Goal: Task Accomplishment & Management: Complete application form

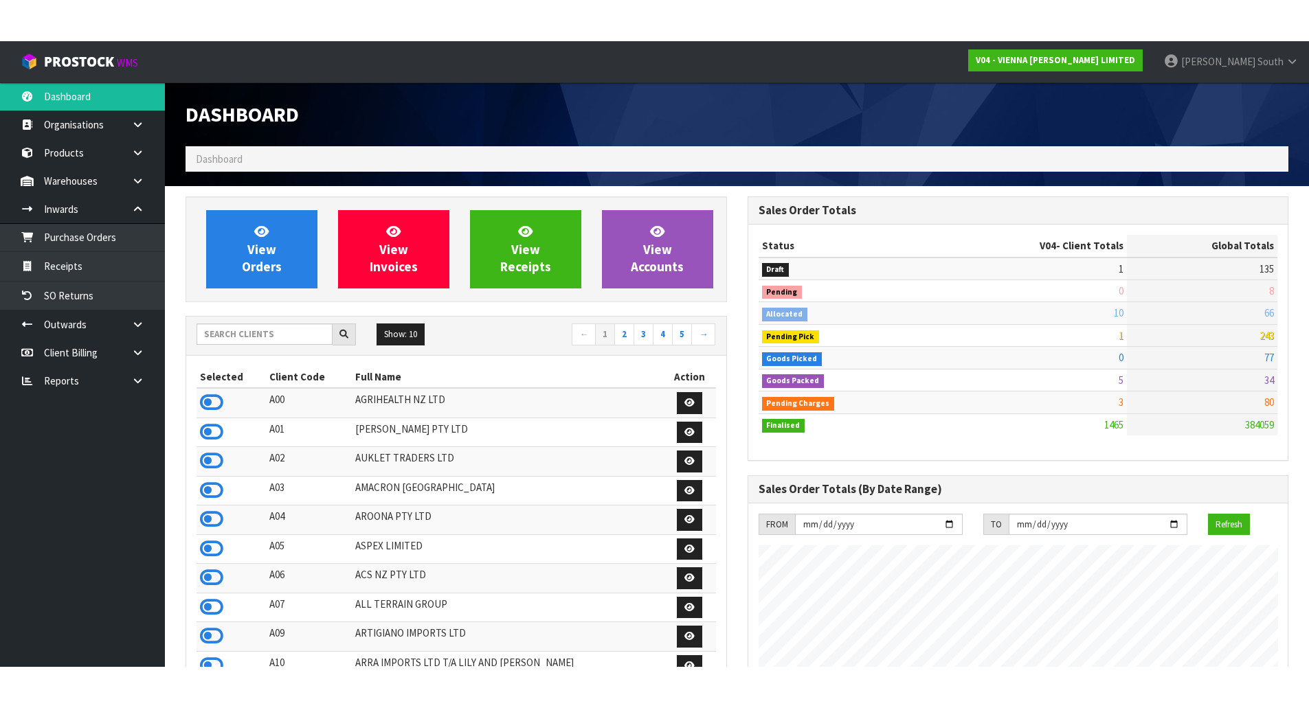
scroll to position [973, 561]
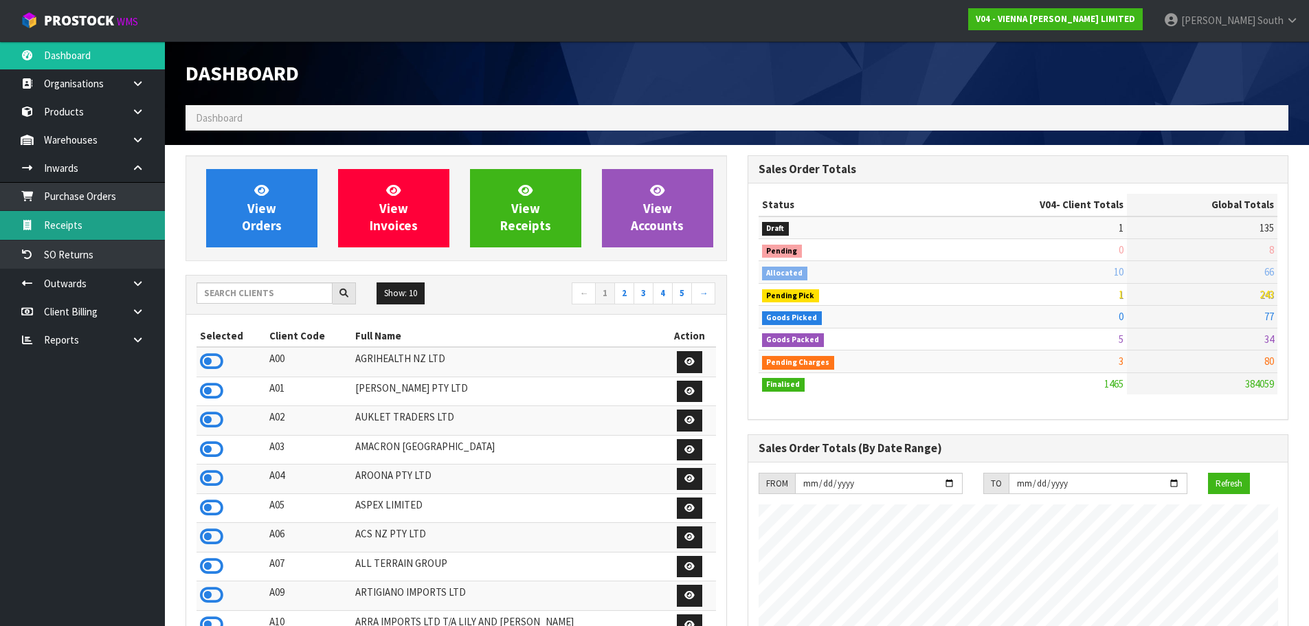
click at [119, 214] on link "Receipts" at bounding box center [82, 225] width 165 height 28
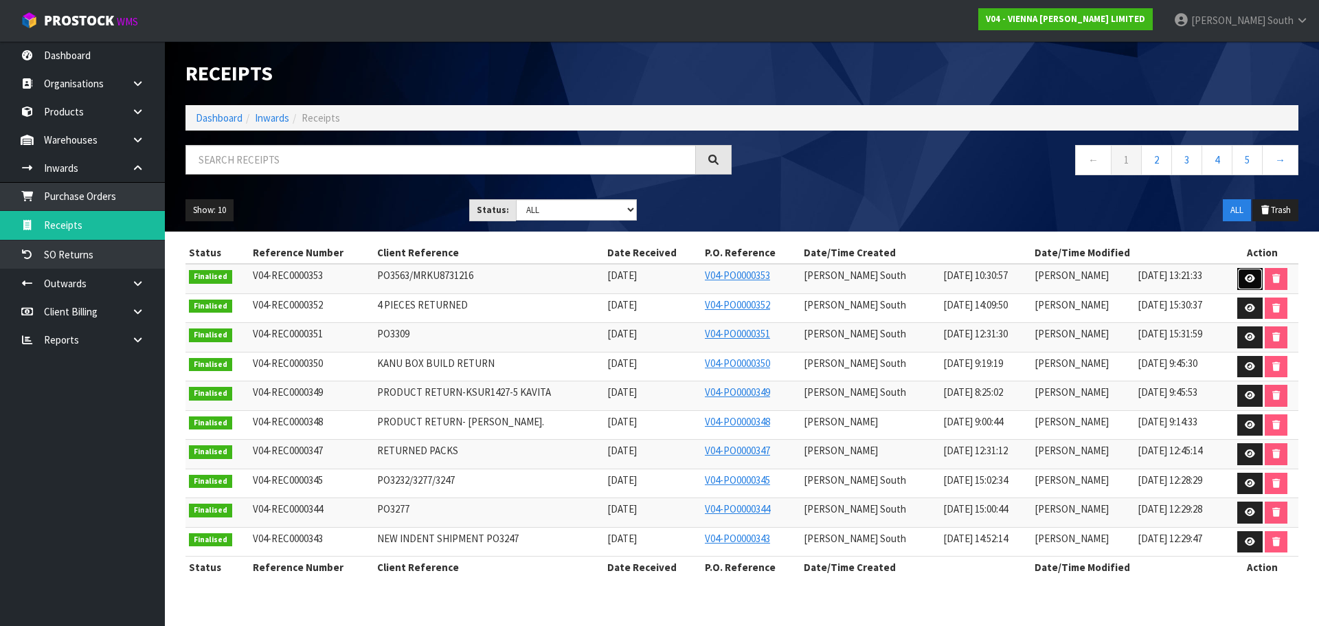
click at [1245, 275] on icon at bounding box center [1250, 278] width 10 height 9
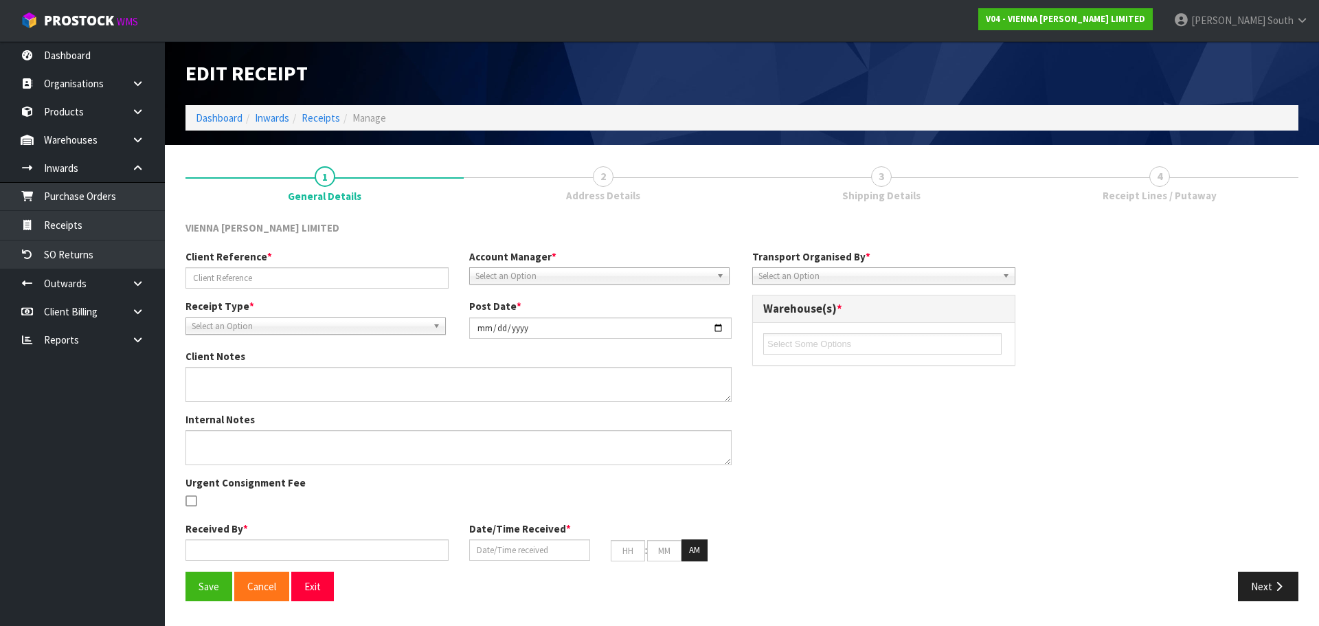
type input "PO3563/MRKU8731216"
type input "[DATE]"
type input "[PERSON_NAME] South"
type input "[DATE]"
type input "07"
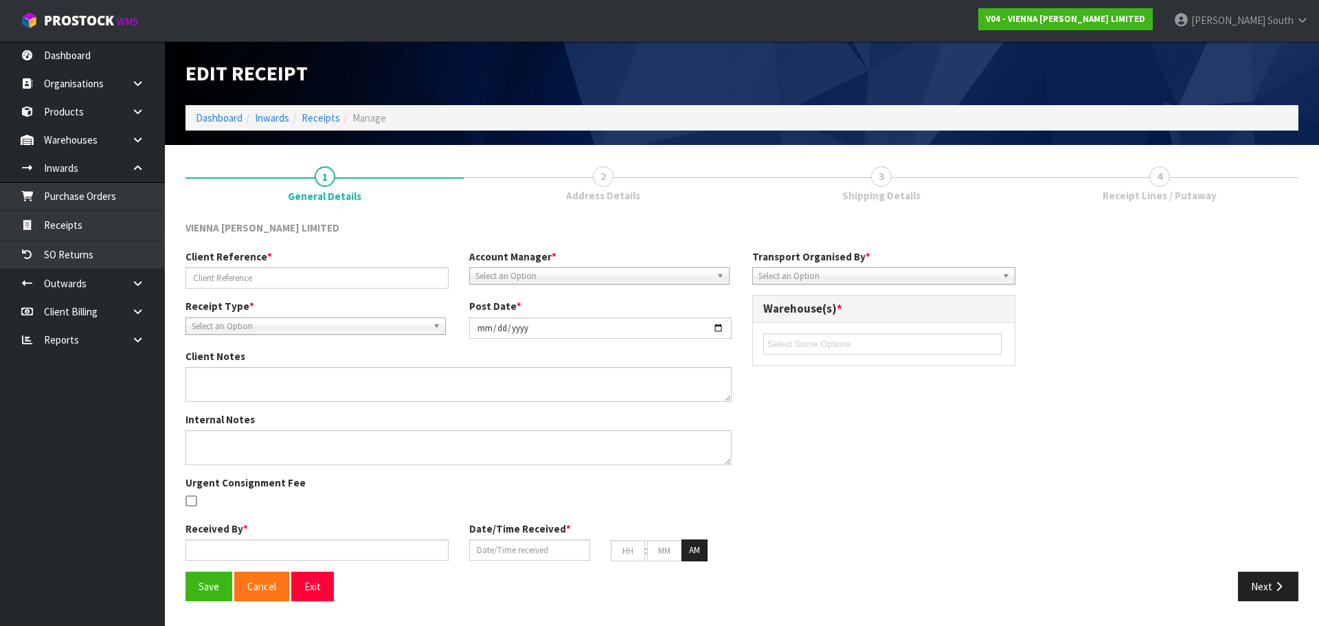
type input "30"
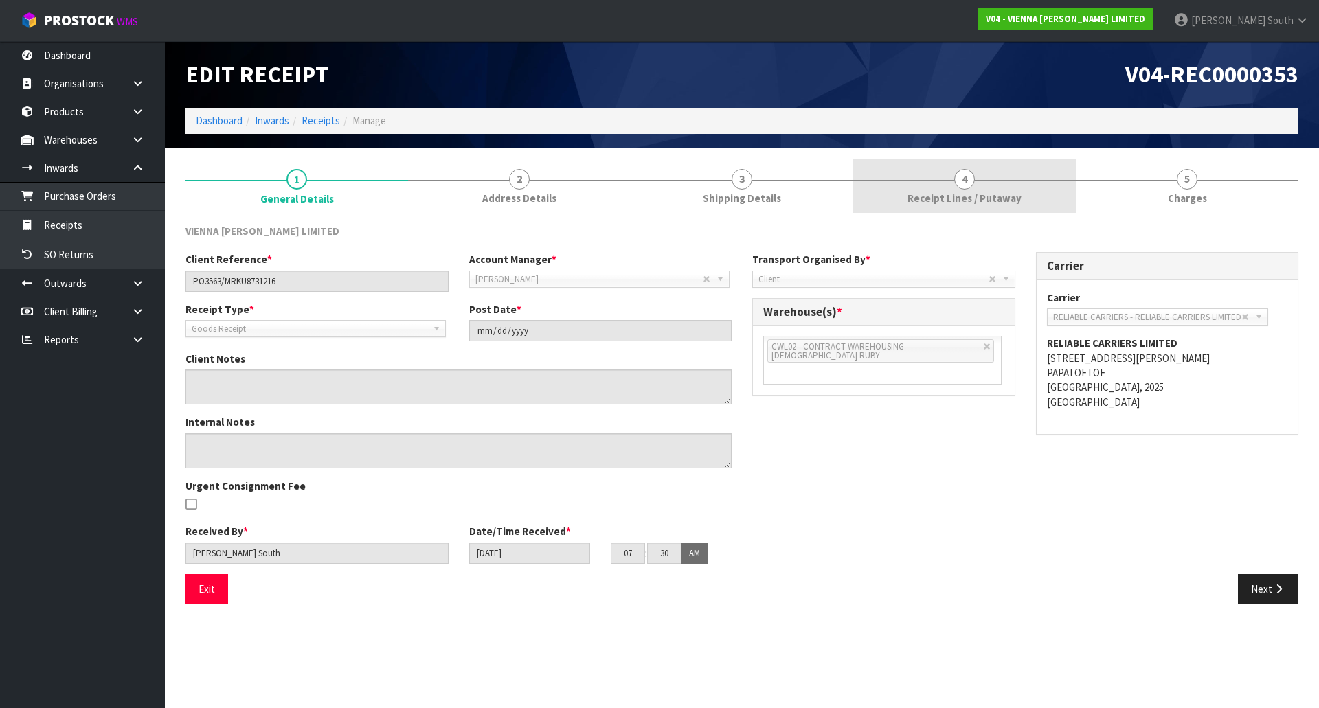
click at [919, 174] on link "4 Receipt Lines / Putaway" at bounding box center [964, 186] width 223 height 54
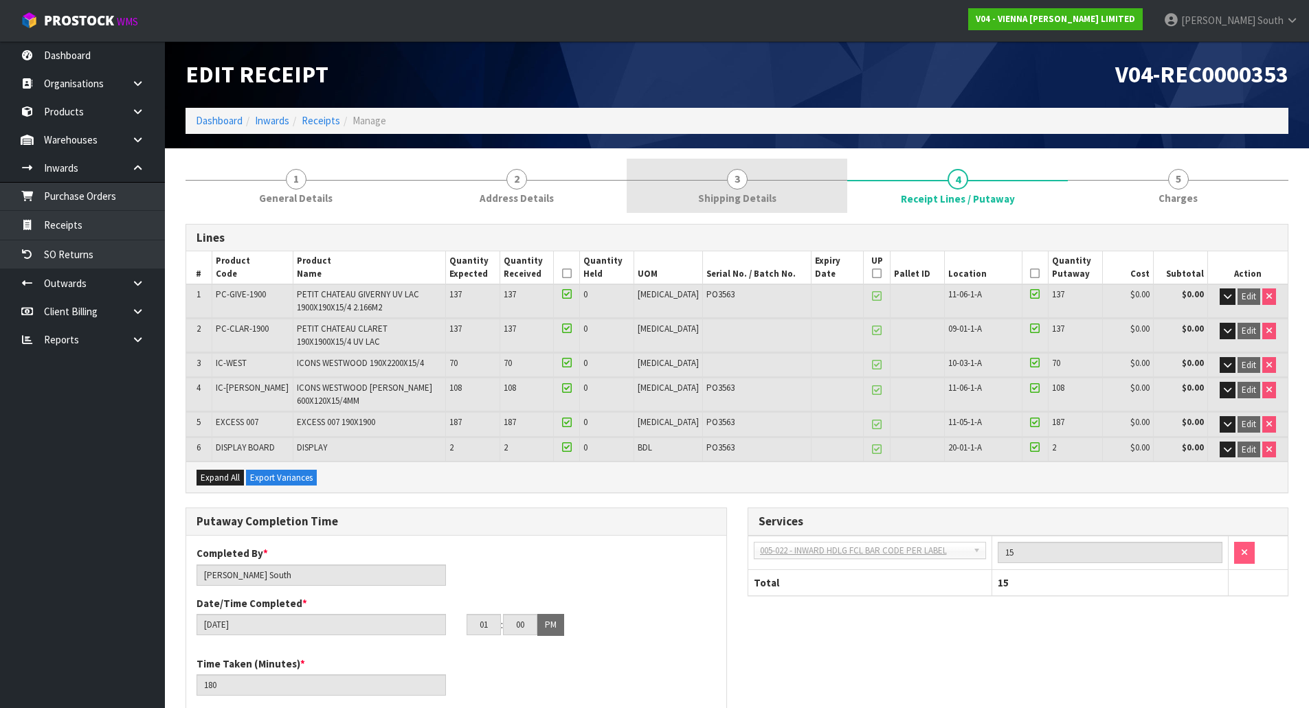
click at [729, 196] on span "Shipping Details" at bounding box center [737, 198] width 78 height 14
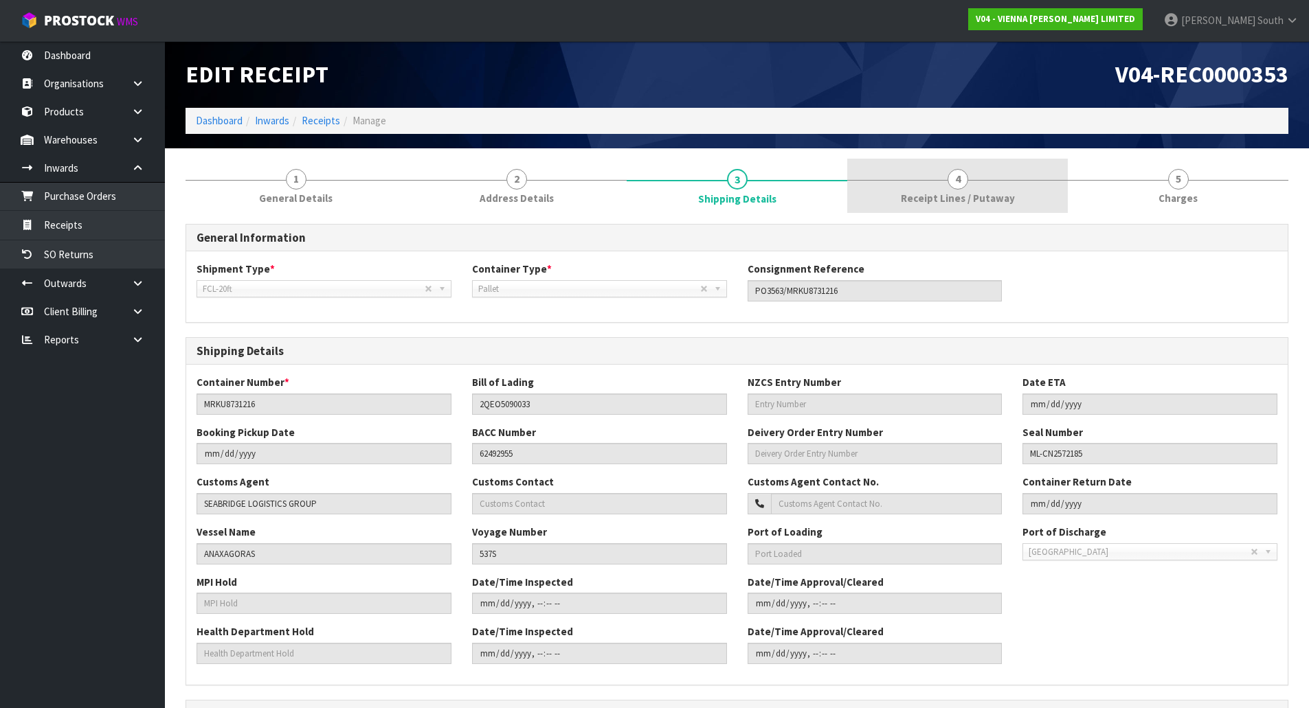
click at [976, 172] on link "4 Receipt Lines / Putaway" at bounding box center [957, 186] width 221 height 54
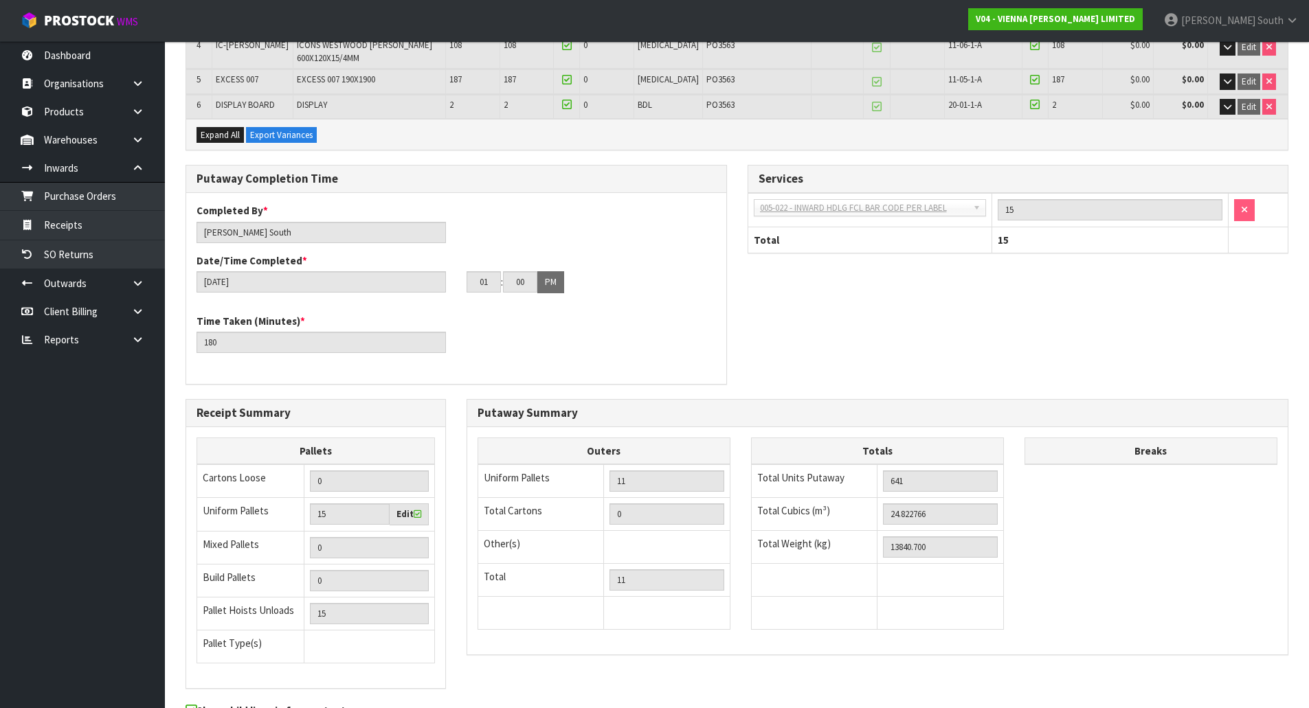
scroll to position [344, 0]
drag, startPoint x: 964, startPoint y: 519, endPoint x: 834, endPoint y: 519, distance: 129.8
click at [834, 519] on tr "Total Cubics (m³) 24.822766" at bounding box center [877, 513] width 252 height 33
drag, startPoint x: 938, startPoint y: 534, endPoint x: 942, endPoint y: 544, distance: 11.1
click at [938, 534] on td "13840.700" at bounding box center [940, 546] width 126 height 33
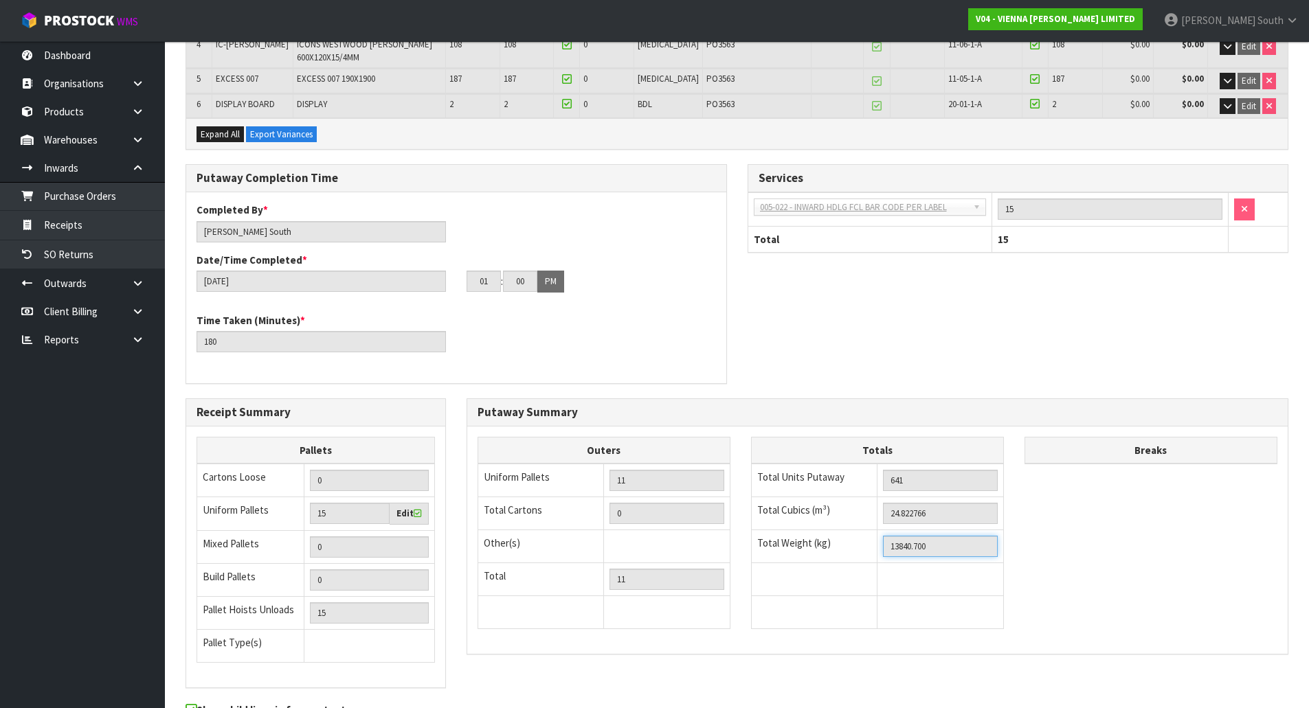
drag, startPoint x: 949, startPoint y: 548, endPoint x: 828, endPoint y: 554, distance: 121.8
click at [828, 554] on tr "Total Weight (kg) 13840.700" at bounding box center [877, 546] width 252 height 33
click at [897, 326] on div "Putaway Completion Time Completed By * [PERSON_NAME] Date/Time Completed * [DAT…" at bounding box center [736, 281] width 1123 height 234
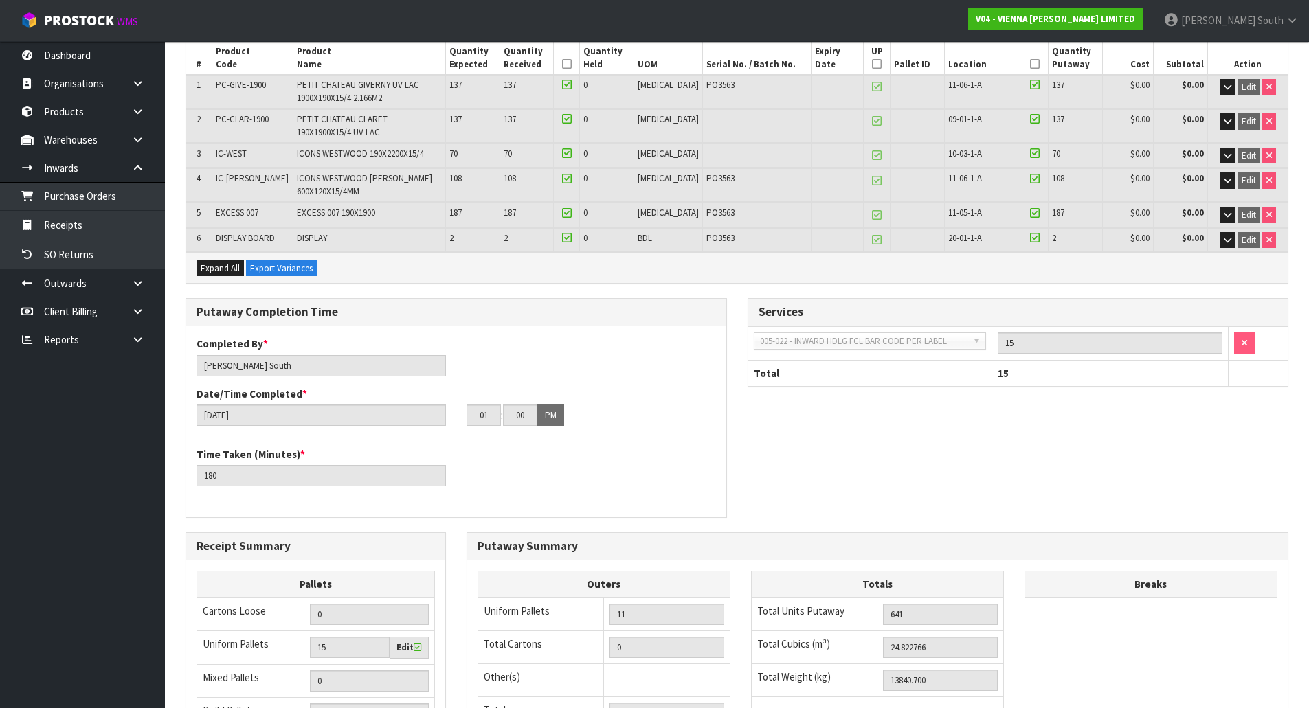
scroll to position [0, 0]
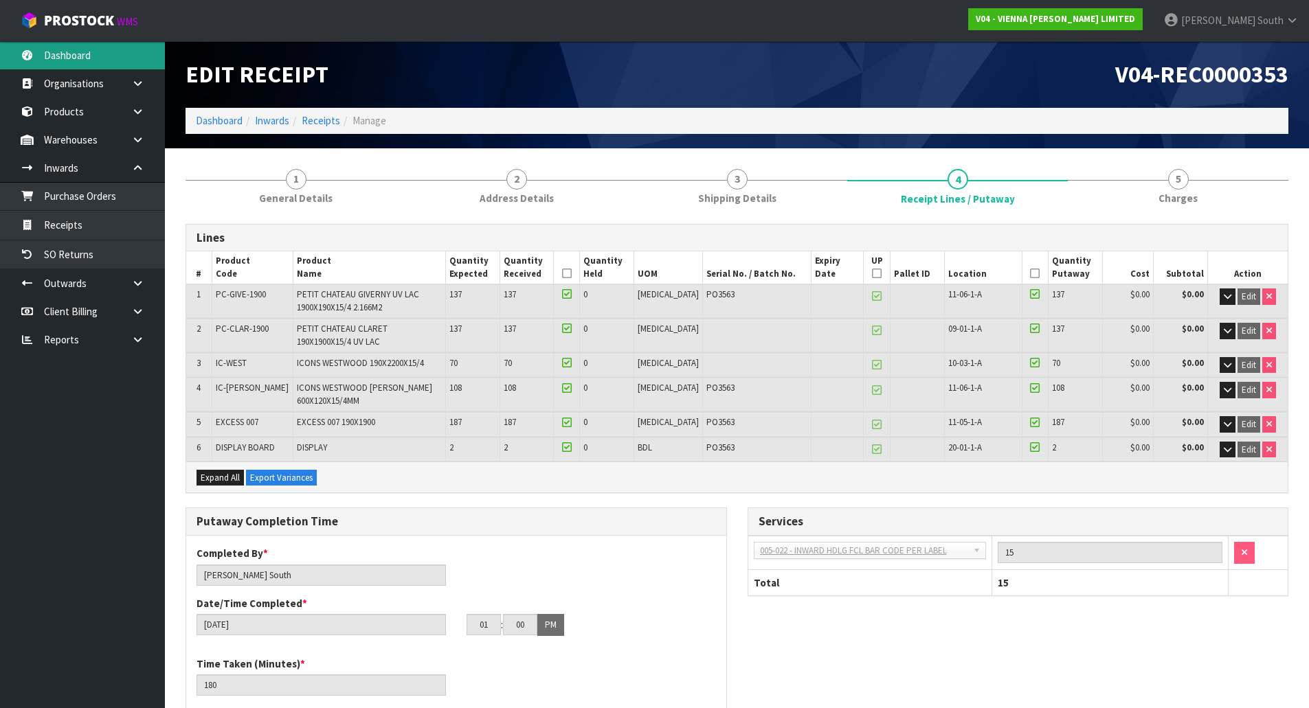
click at [89, 66] on link "Dashboard" at bounding box center [82, 55] width 165 height 28
